Goal: Find specific page/section: Find specific page/section

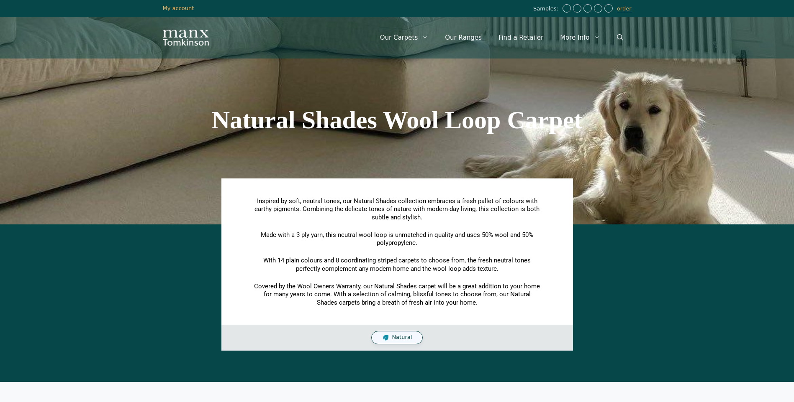
click at [397, 336] on span "Natural" at bounding box center [402, 337] width 20 height 7
drag, startPoint x: 740, startPoint y: 169, endPoint x: 683, endPoint y: 166, distance: 57.0
click at [733, 168] on section "Natural Shades Wool Loop Carpet" at bounding box center [397, 119] width 794 height 209
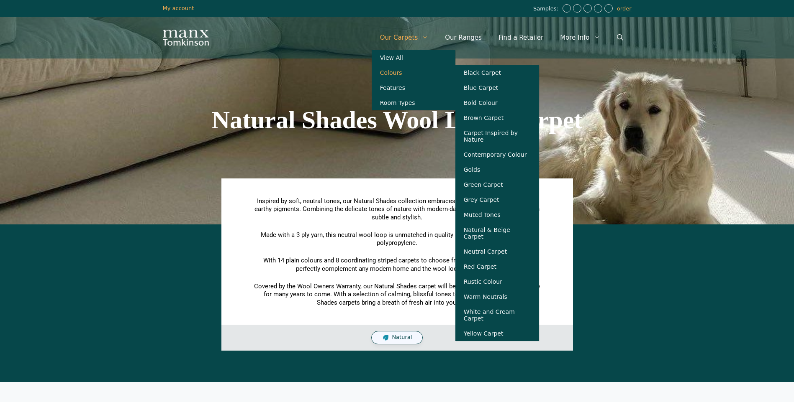
click at [408, 72] on link "Colours" at bounding box center [414, 72] width 84 height 15
click at [503, 236] on link "Natural & Beige Carpet" at bounding box center [497, 234] width 84 height 22
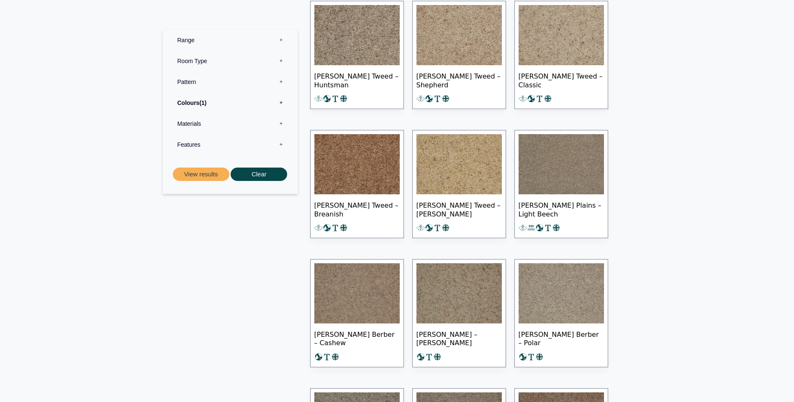
scroll to position [1632, 0]
